Goal: Task Accomplishment & Management: Manage account settings

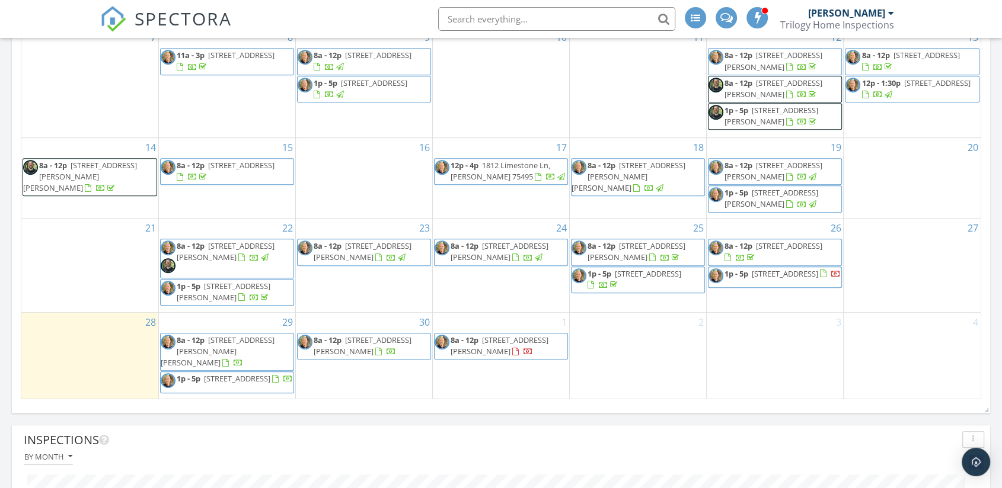
scroll to position [724, 0]
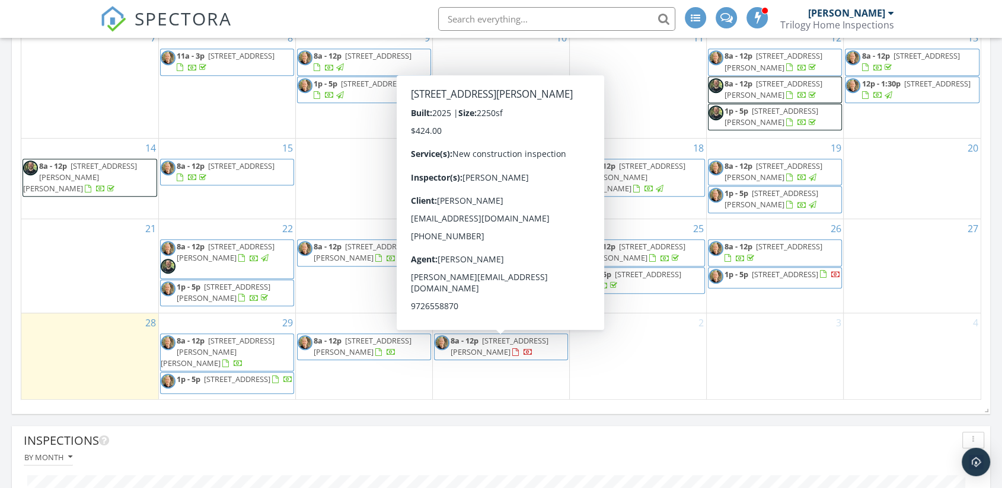
click at [508, 357] on span "[STREET_ADDRESS][PERSON_NAME]" at bounding box center [500, 347] width 98 height 22
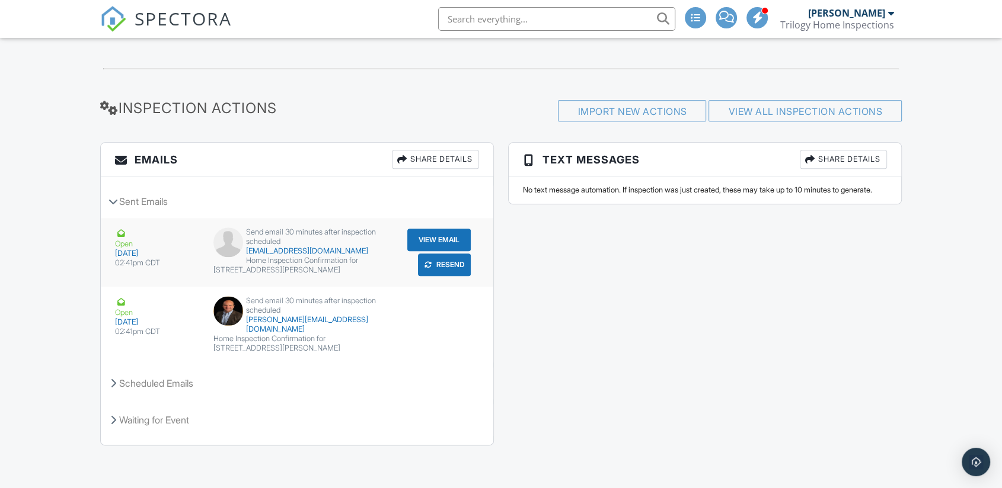
click at [448, 274] on button "Resend" at bounding box center [444, 265] width 53 height 23
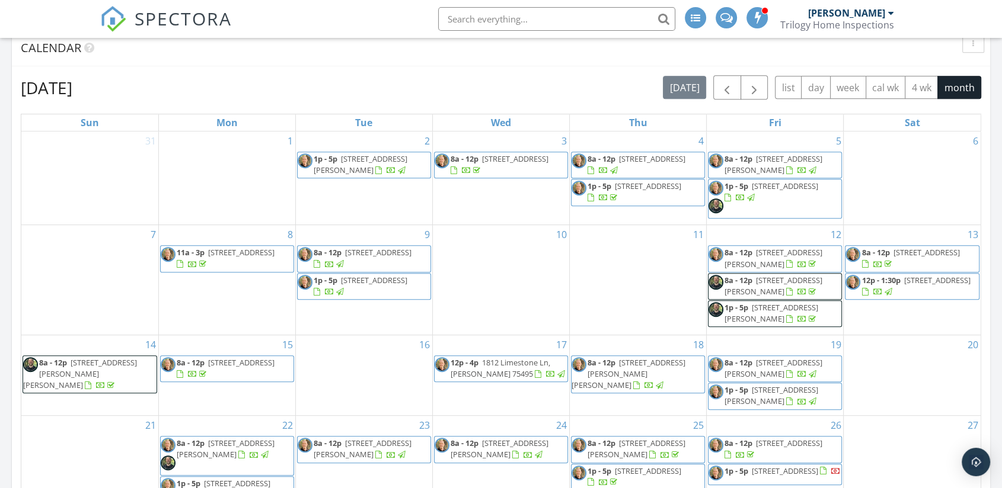
scroll to position [526, 0]
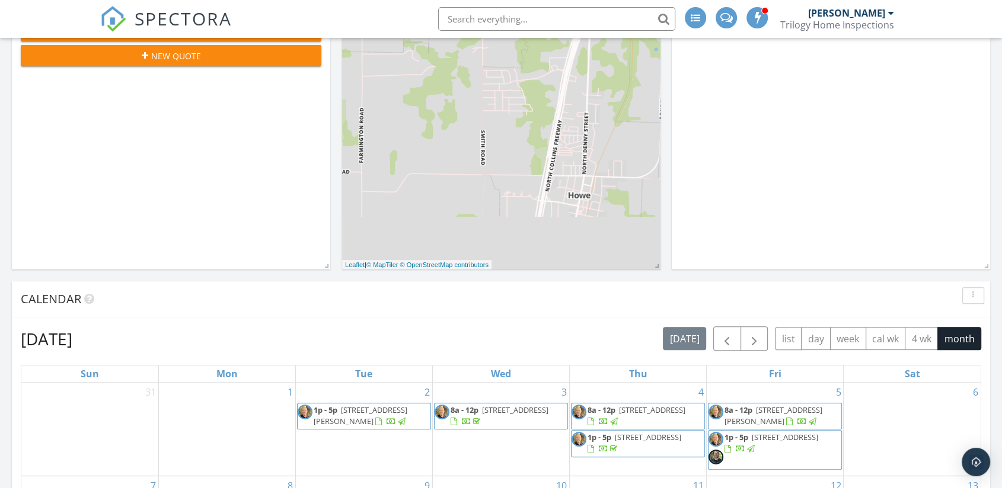
scroll to position [0, 0]
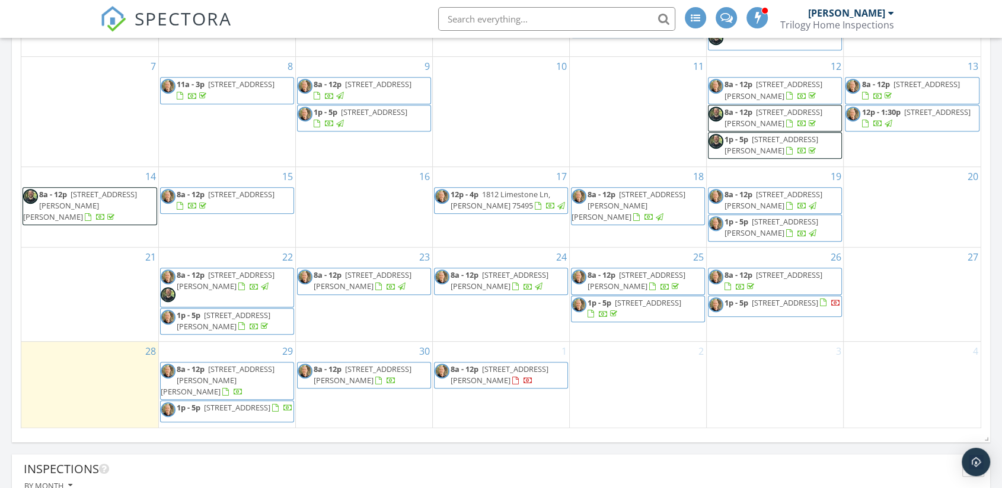
scroll to position [790, 0]
